Goal: Navigation & Orientation: Find specific page/section

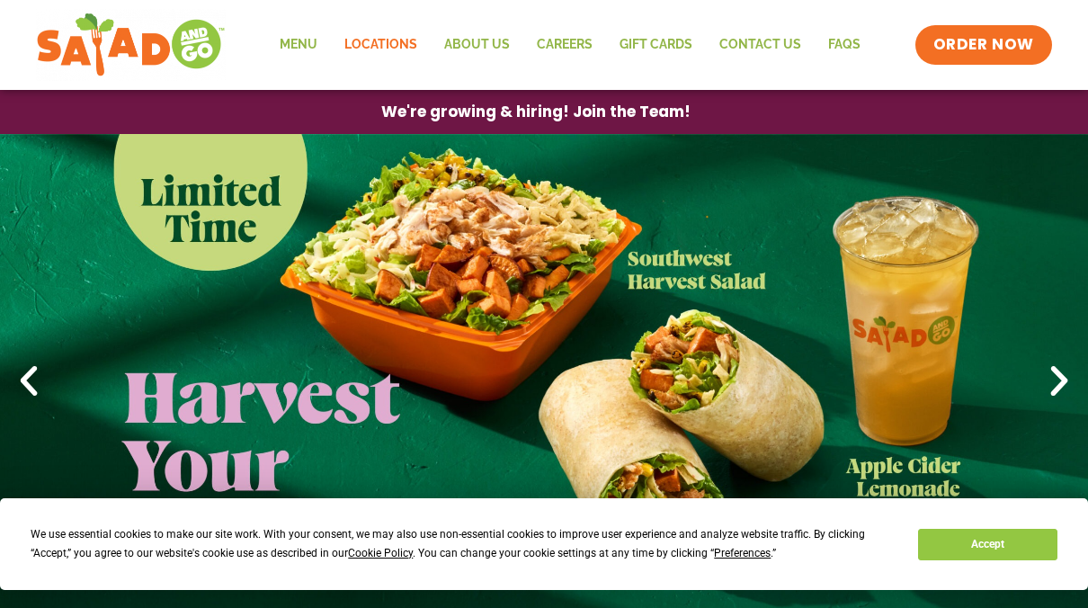
click at [398, 48] on link "Locations" at bounding box center [381, 44] width 100 height 41
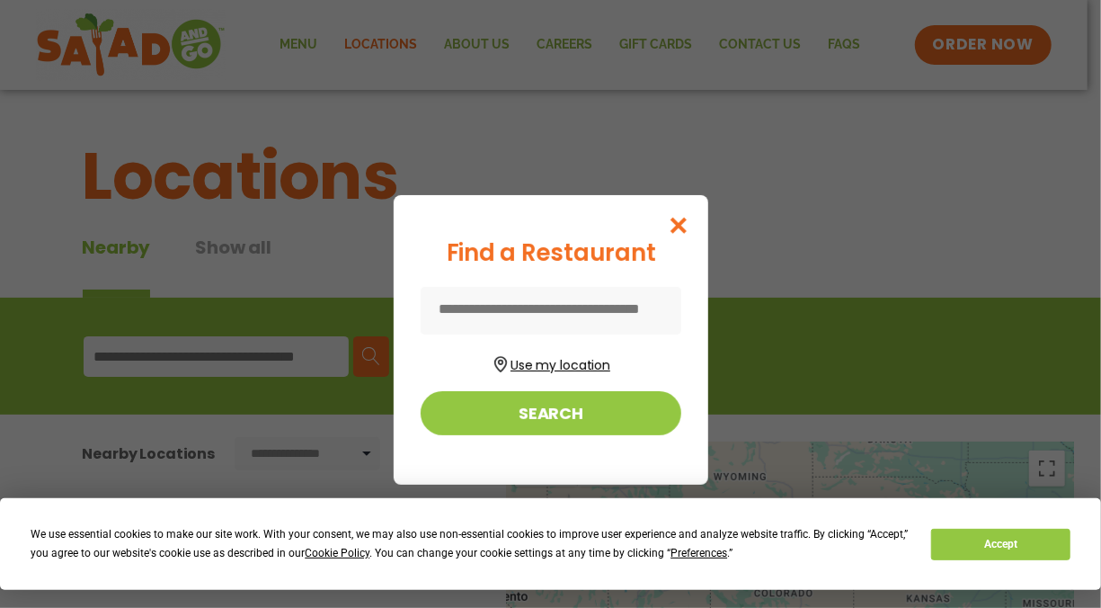
click at [516, 367] on button "Use my location" at bounding box center [551, 363] width 261 height 24
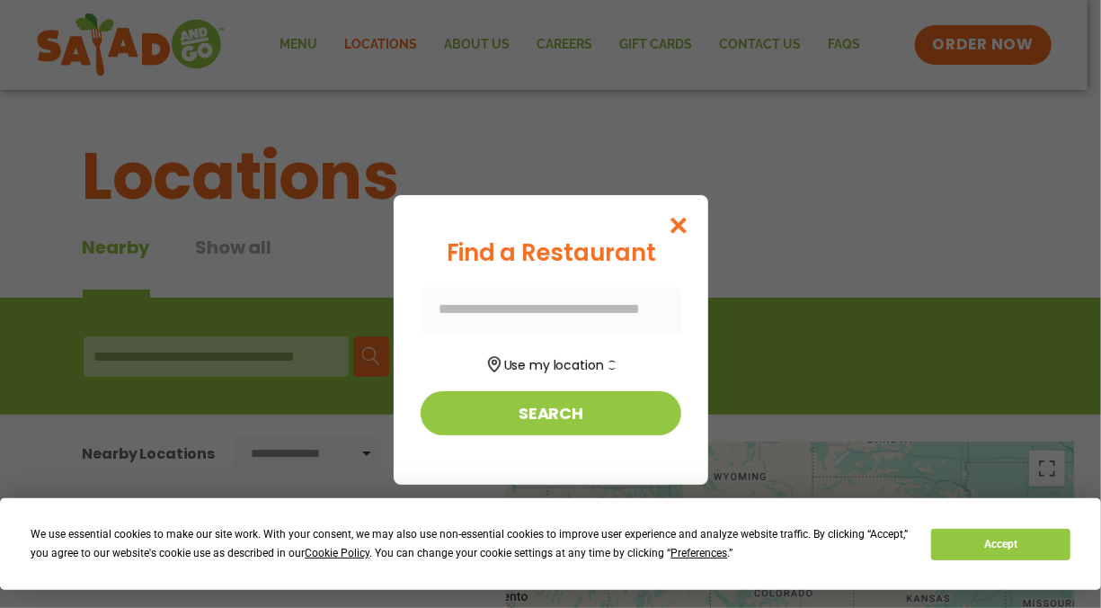
click at [535, 379] on form "Use my location Search" at bounding box center [551, 361] width 261 height 148
click at [535, 370] on button "Use my location" at bounding box center [551, 363] width 261 height 24
